Goal: Information Seeking & Learning: Understand process/instructions

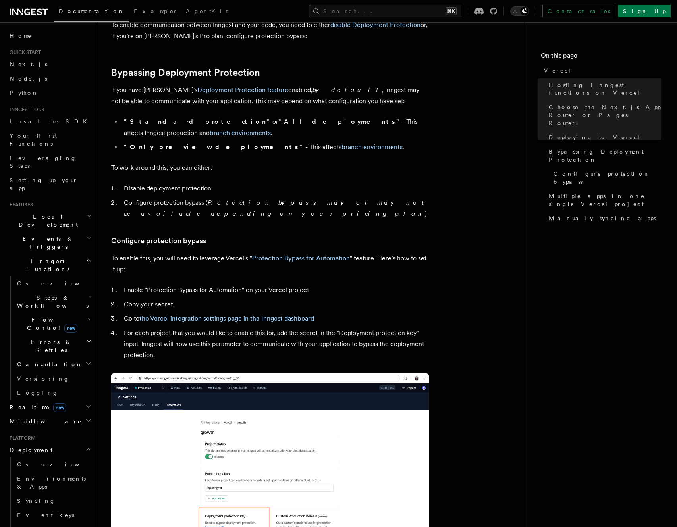
scroll to position [586, 0]
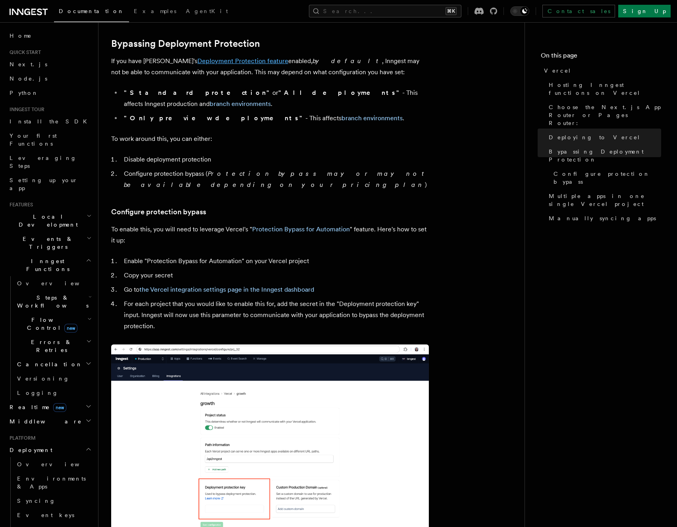
click at [239, 61] on link "Deployment Protection feature" at bounding box center [242, 61] width 91 height 8
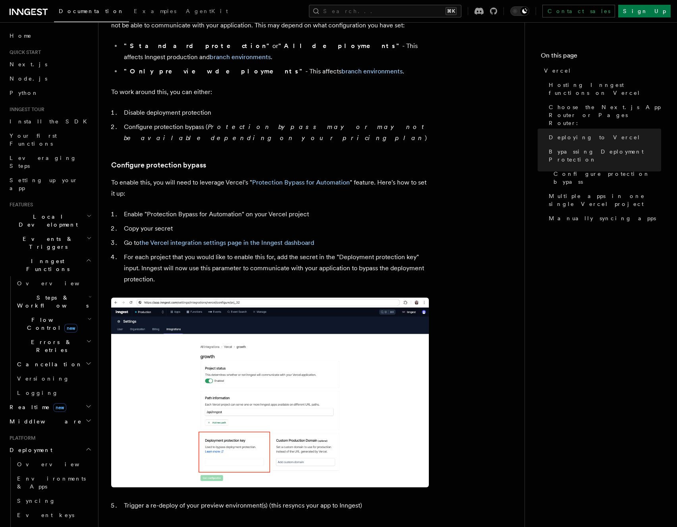
scroll to position [596, 0]
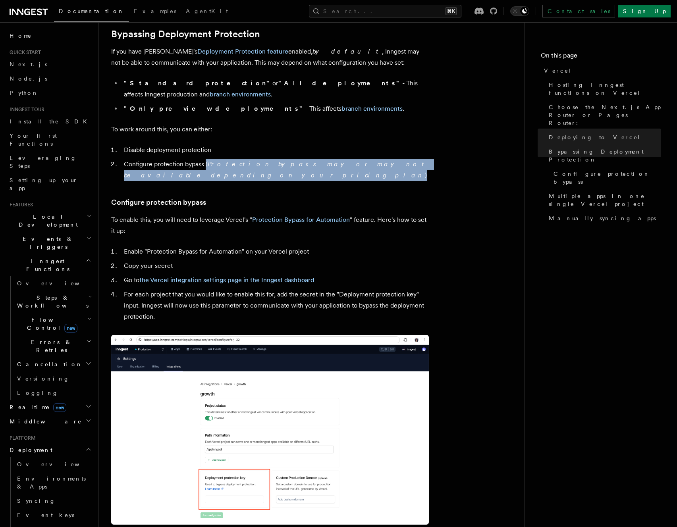
drag, startPoint x: 424, startPoint y: 153, endPoint x: 206, endPoint y: 152, distance: 217.6
click at [206, 152] on article "Platform Deployment Cloud Providers Setup Vercel Inngest enables you to host yo…" at bounding box center [311, 266] width 401 height 1654
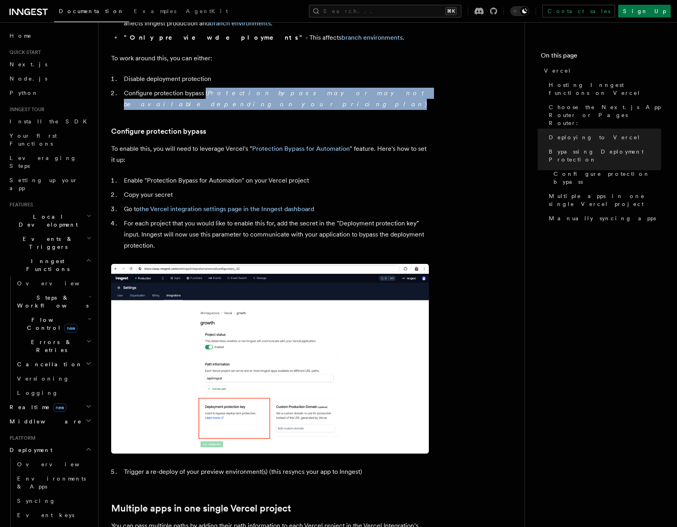
scroll to position [670, 0]
